Goal: Task Accomplishment & Management: Use online tool/utility

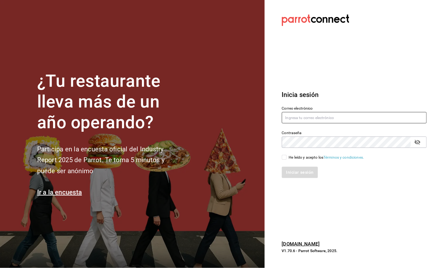
type input "buendiapanycafe.info@gmail.com"
click at [305, 158] on div "He leído y acepto los Términos y condiciones." at bounding box center [326, 158] width 75 height 6
click at [287, 158] on input "He leído y acepto los Términos y condiciones." at bounding box center [284, 157] width 5 height 5
checkbox input "true"
click at [302, 165] on div "Iniciar sesión" at bounding box center [350, 169] width 151 height 18
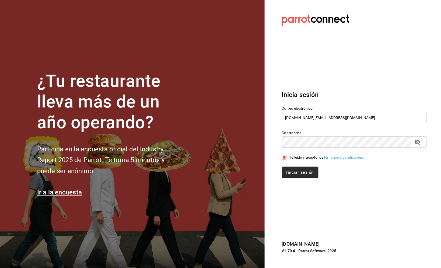
click at [294, 171] on button "Iniciar sesión" at bounding box center [300, 172] width 37 height 11
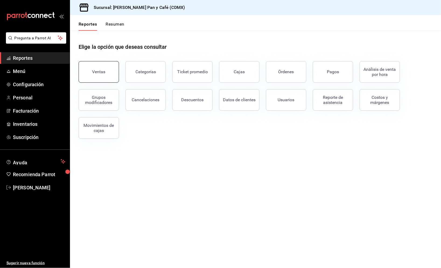
click at [99, 68] on button "Ventas" at bounding box center [99, 72] width 40 height 22
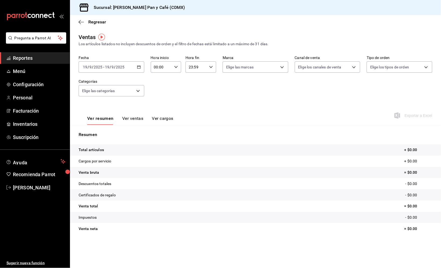
click at [131, 63] on div "[DATE] [DATE] - [DATE] [DATE]" at bounding box center [112, 66] width 66 height 11
click at [113, 93] on span "Ayer" at bounding box center [104, 96] width 42 height 6
click at [418, 114] on span "Exportar a Excel" at bounding box center [414, 115] width 37 height 6
click at [101, 23] on span "Regresar" at bounding box center [97, 21] width 18 height 5
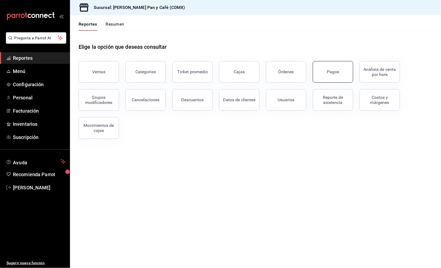
click at [333, 62] on button "Pagos" at bounding box center [333, 72] width 40 height 22
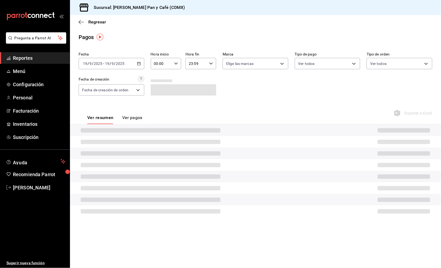
click at [118, 63] on input "2025" at bounding box center [120, 63] width 9 height 4
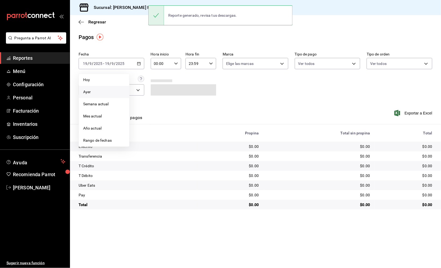
click at [102, 92] on span "Ayer" at bounding box center [104, 92] width 42 height 6
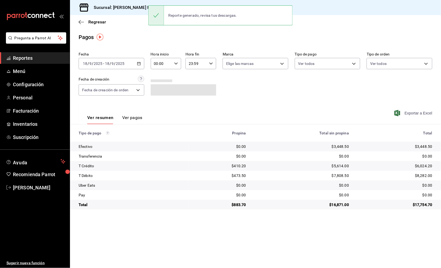
click at [420, 111] on span "Exportar a Excel" at bounding box center [414, 113] width 37 height 6
click at [424, 145] on div "$3,448.50" at bounding box center [395, 146] width 75 height 5
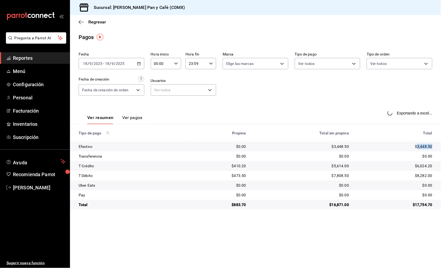
copy div "3,448.50"
click at [424, 145] on div "$3,448.50" at bounding box center [395, 146] width 75 height 5
click at [235, 164] on div "$410.20" at bounding box center [219, 165] width 53 height 5
copy div "410.20"
